Goal: Check status

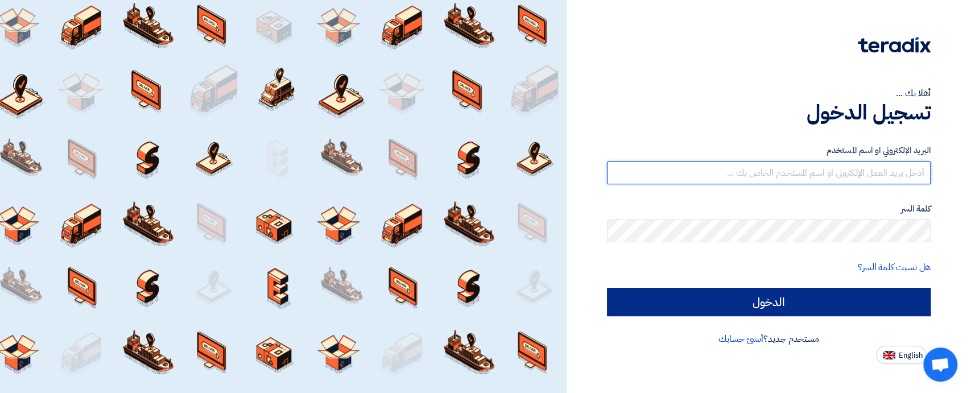
type input "[EMAIL_ADDRESS][DOMAIN_NAME]"
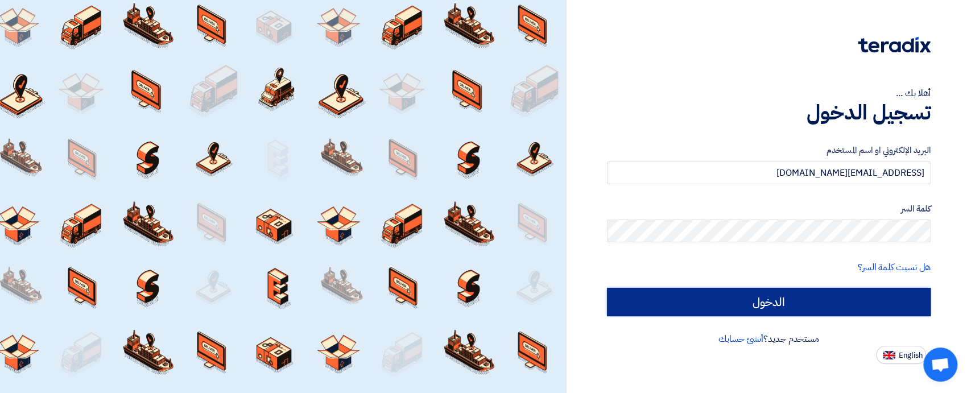
click at [813, 306] on input "الدخول" at bounding box center [769, 302] width 324 height 28
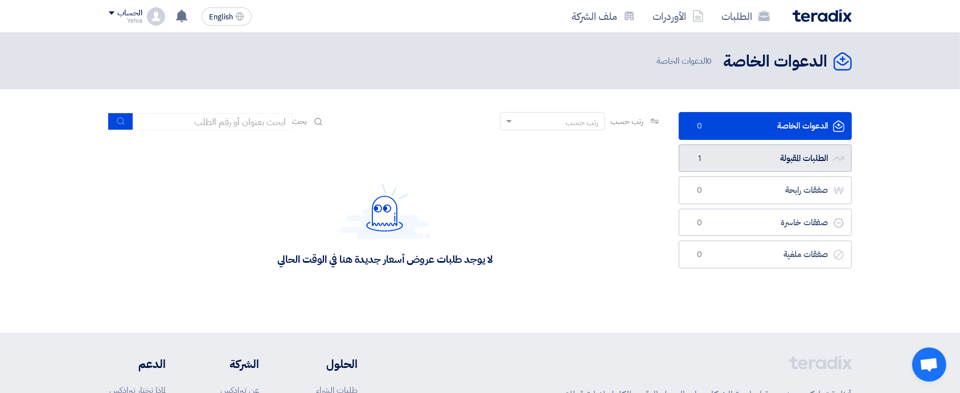
click at [792, 159] on link "الطلبات المقبولة الطلبات المقبولة 1" at bounding box center [764, 159] width 173 height 28
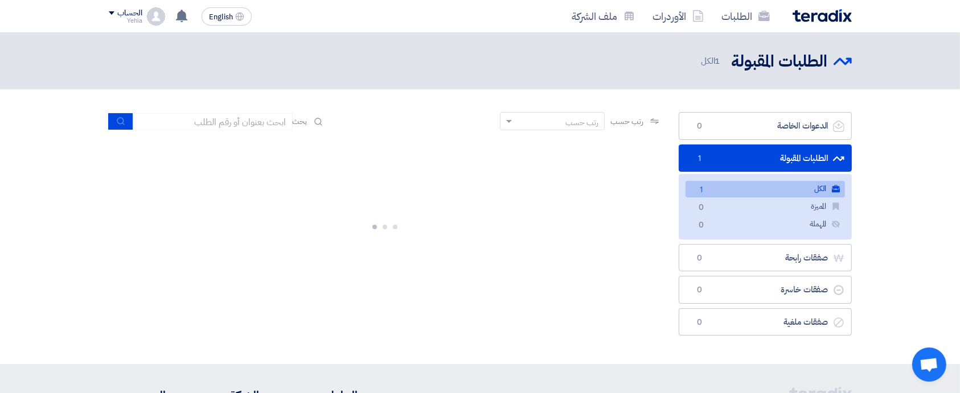
click at [780, 186] on link "الكل الكل 1" at bounding box center [764, 189] width 159 height 17
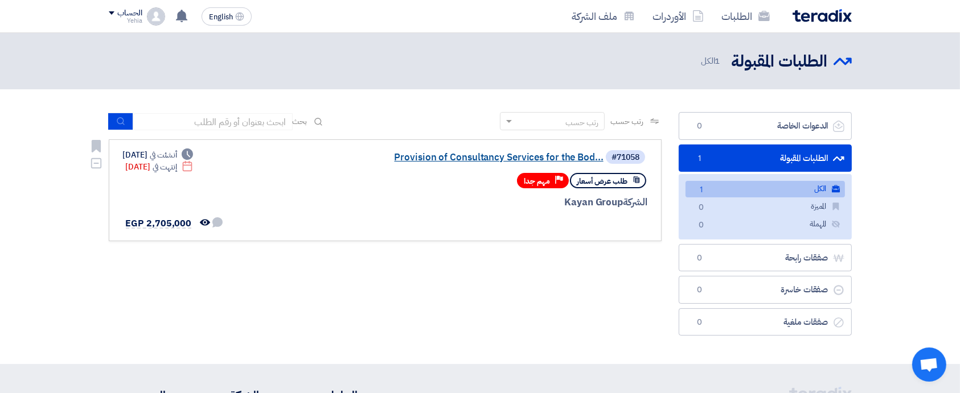
click at [537, 156] on link "Provision of Consultancy Services for the Bod..." at bounding box center [490, 158] width 228 height 10
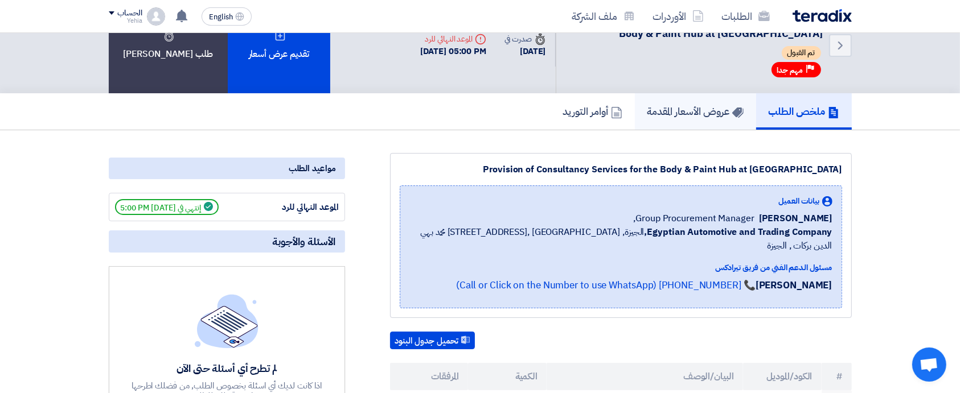
scroll to position [35, 0]
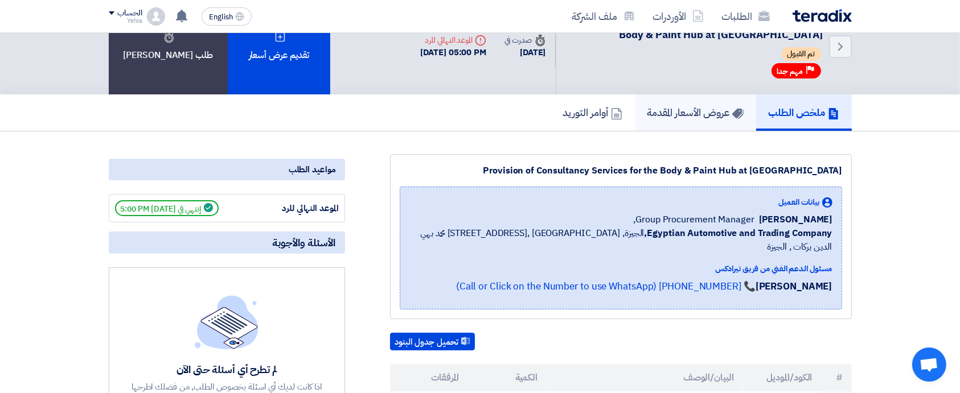
click at [679, 114] on h5 "عروض الأسعار المقدمة" at bounding box center [695, 112] width 96 height 13
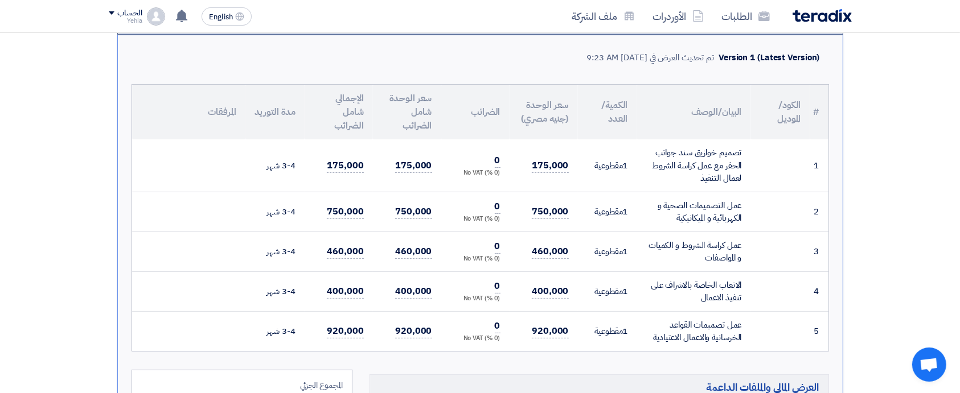
scroll to position [278, 0]
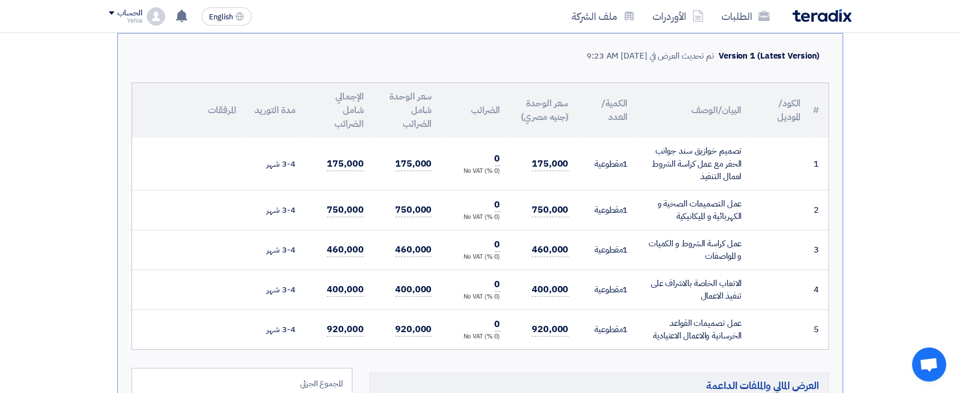
click at [703, 159] on div "تصميم خوازيق سند جوانب الحفر مع عمل كراسة الشروط لعمال التنفيذ" at bounding box center [694, 164] width 96 height 39
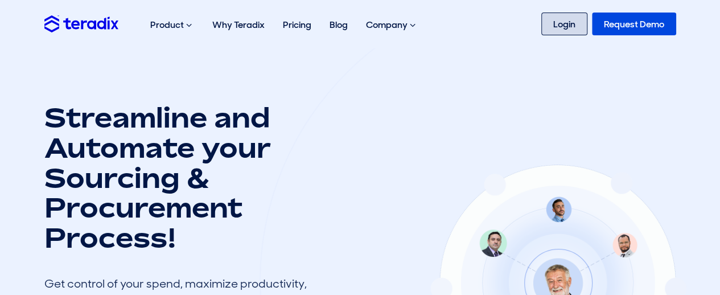
click at [564, 15] on link "Login" at bounding box center [564, 24] width 46 height 23
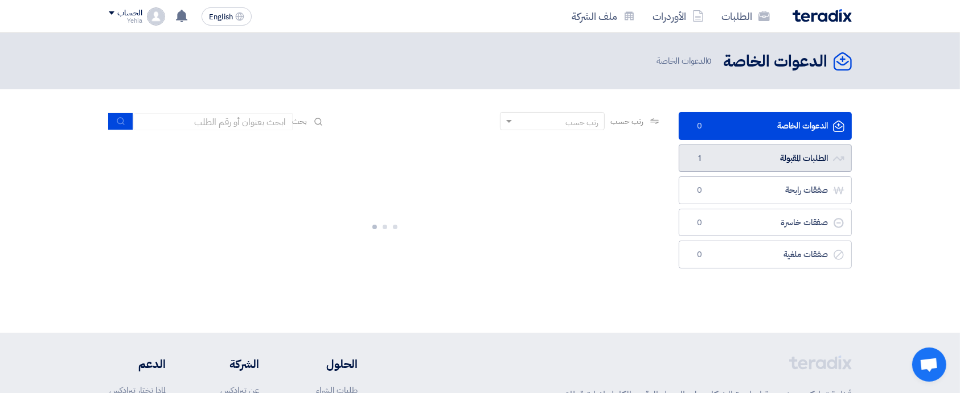
click at [769, 146] on link "الطلبات المقبولة الطلبات المقبولة 1" at bounding box center [764, 159] width 173 height 28
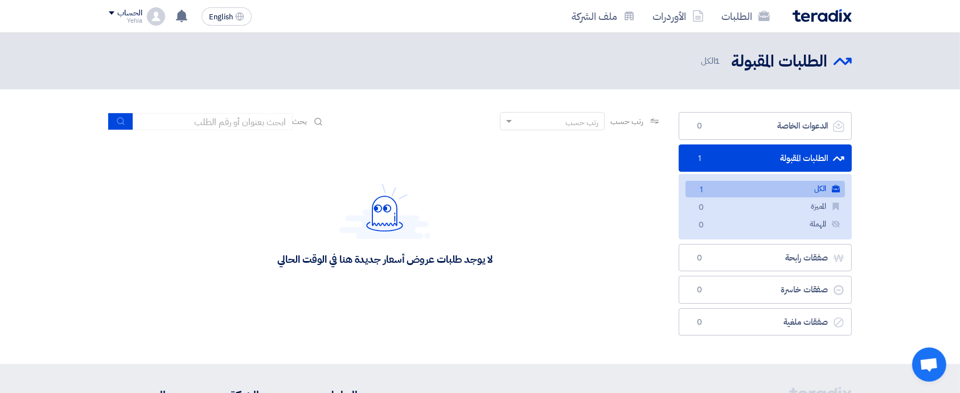
click at [772, 189] on link "الكل الكل 1" at bounding box center [764, 189] width 159 height 17
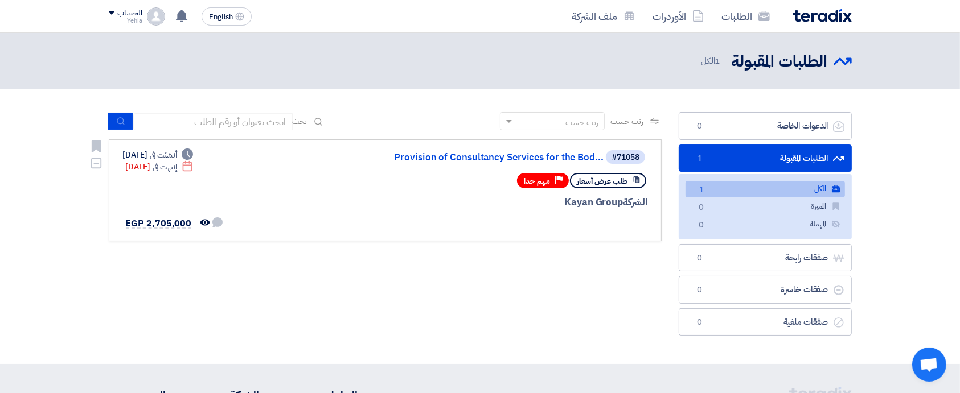
click at [576, 159] on link "Provision of Consultancy Services for the Bod..." at bounding box center [490, 158] width 228 height 10
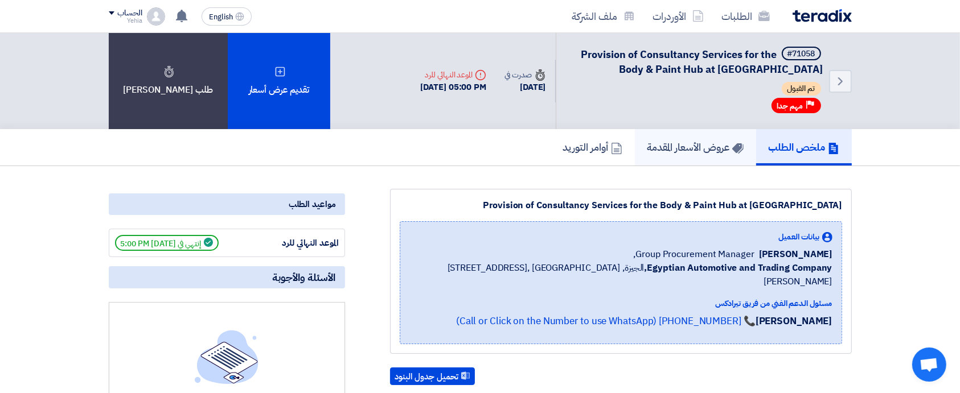
click at [709, 152] on h5 "عروض الأسعار المقدمة" at bounding box center [695, 147] width 96 height 13
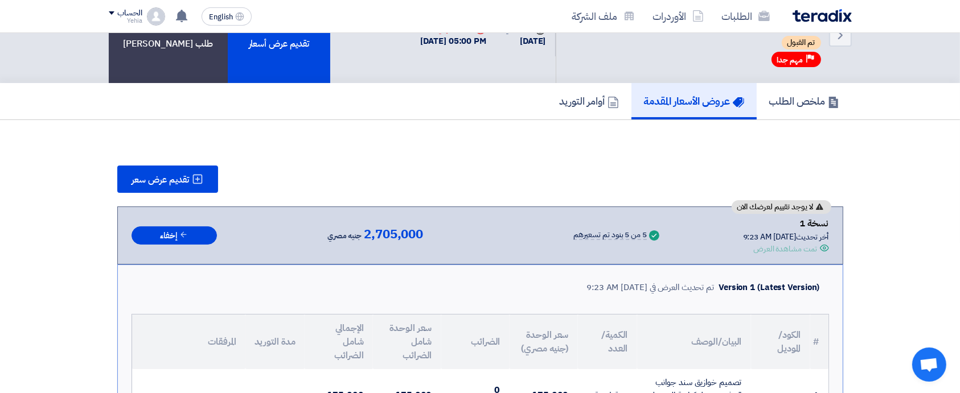
scroll to position [47, 0]
